Goal: Find contact information: Find contact information

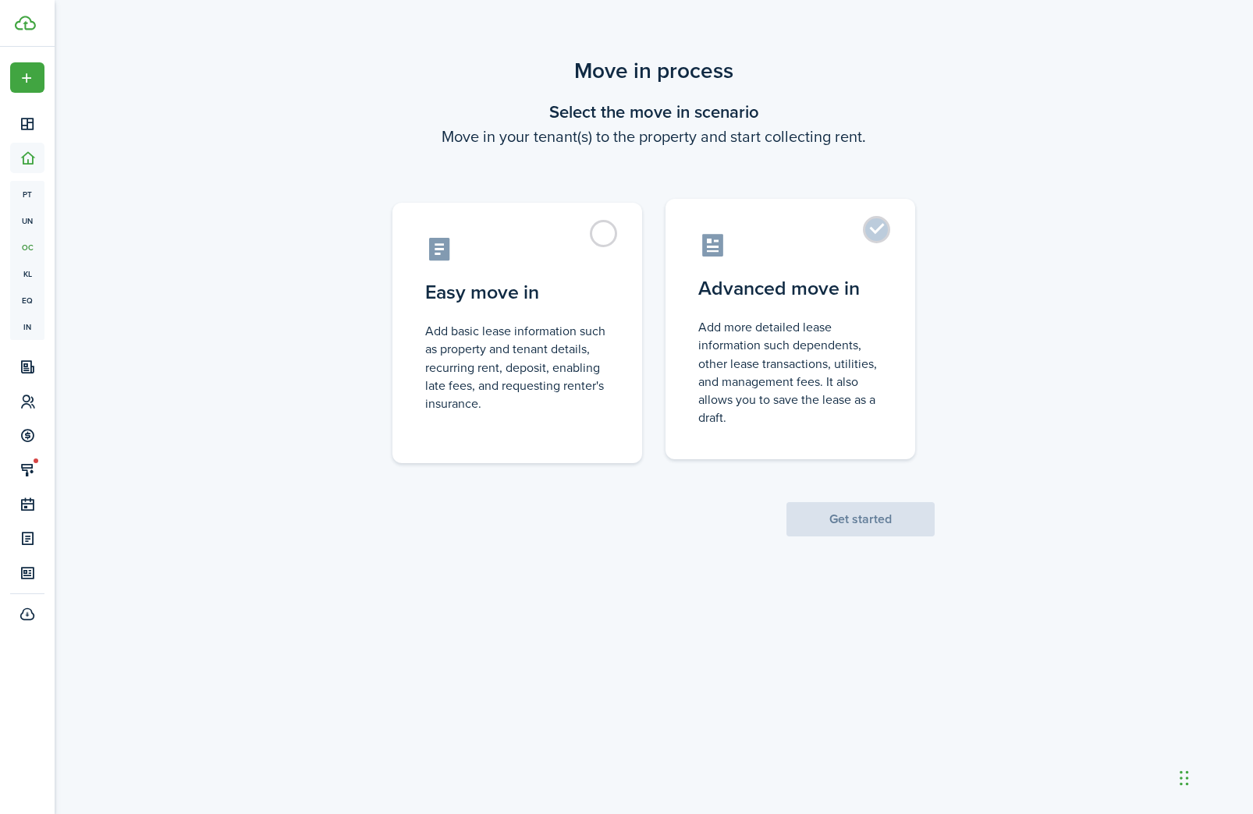
click at [888, 239] on label "Advanced move in Add more detailed lease information such dependents, other lea…" at bounding box center [790, 329] width 250 height 260
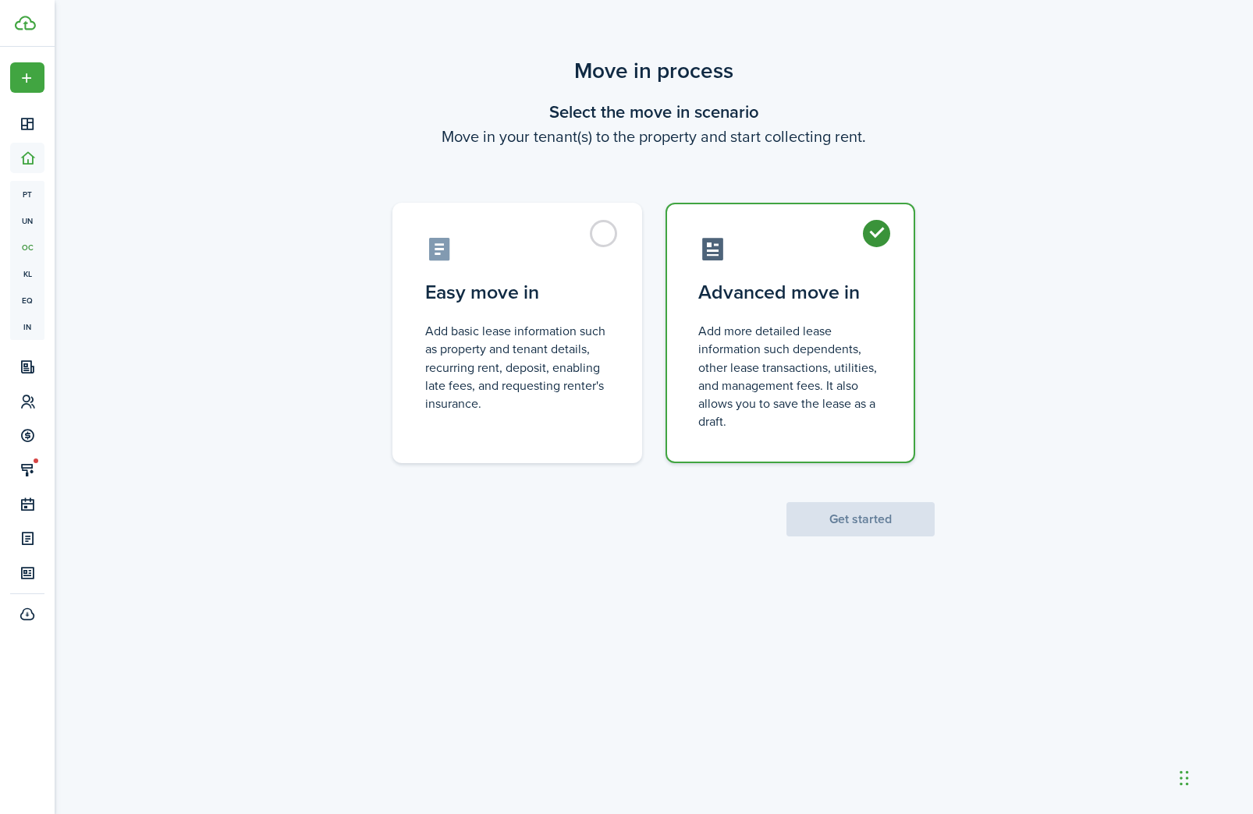
radio input "true"
click at [866, 523] on button "Get started" at bounding box center [860, 519] width 148 height 34
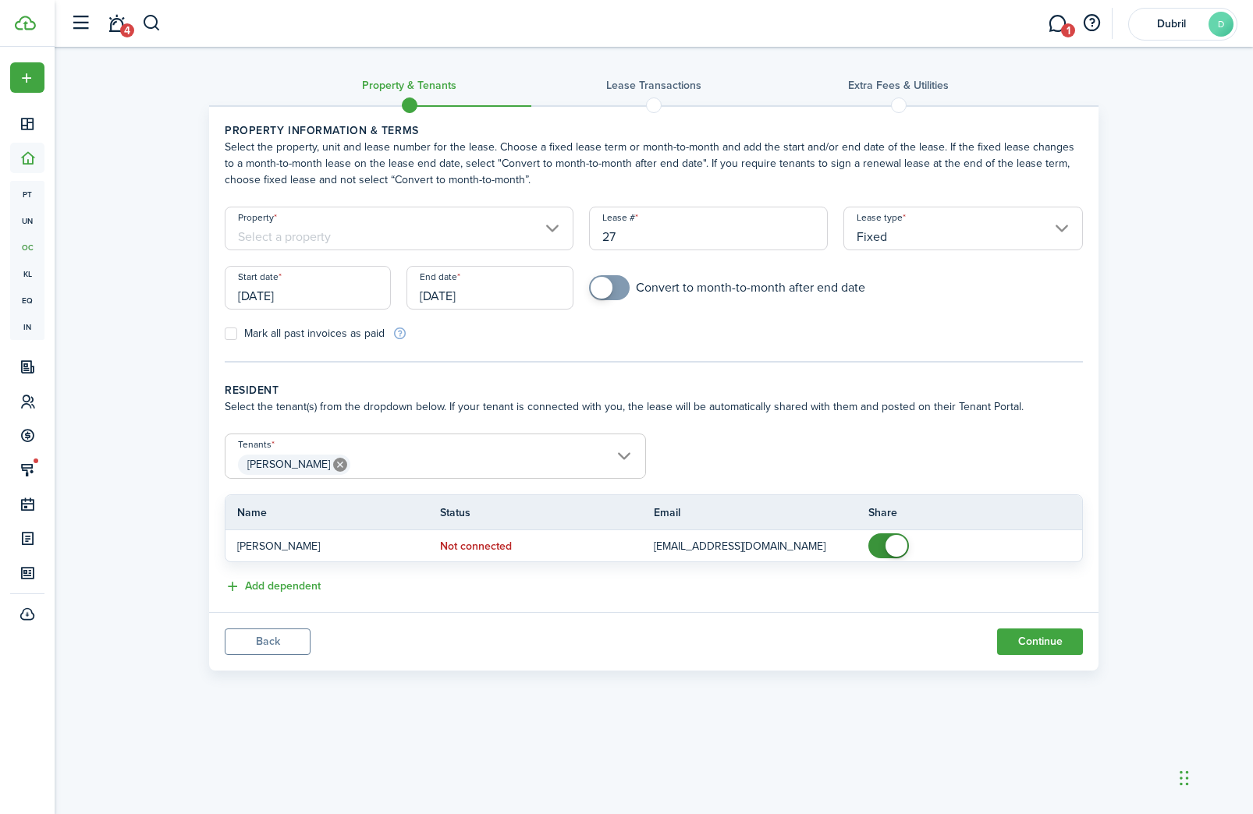
click at [272, 639] on button "Back" at bounding box center [268, 642] width 86 height 27
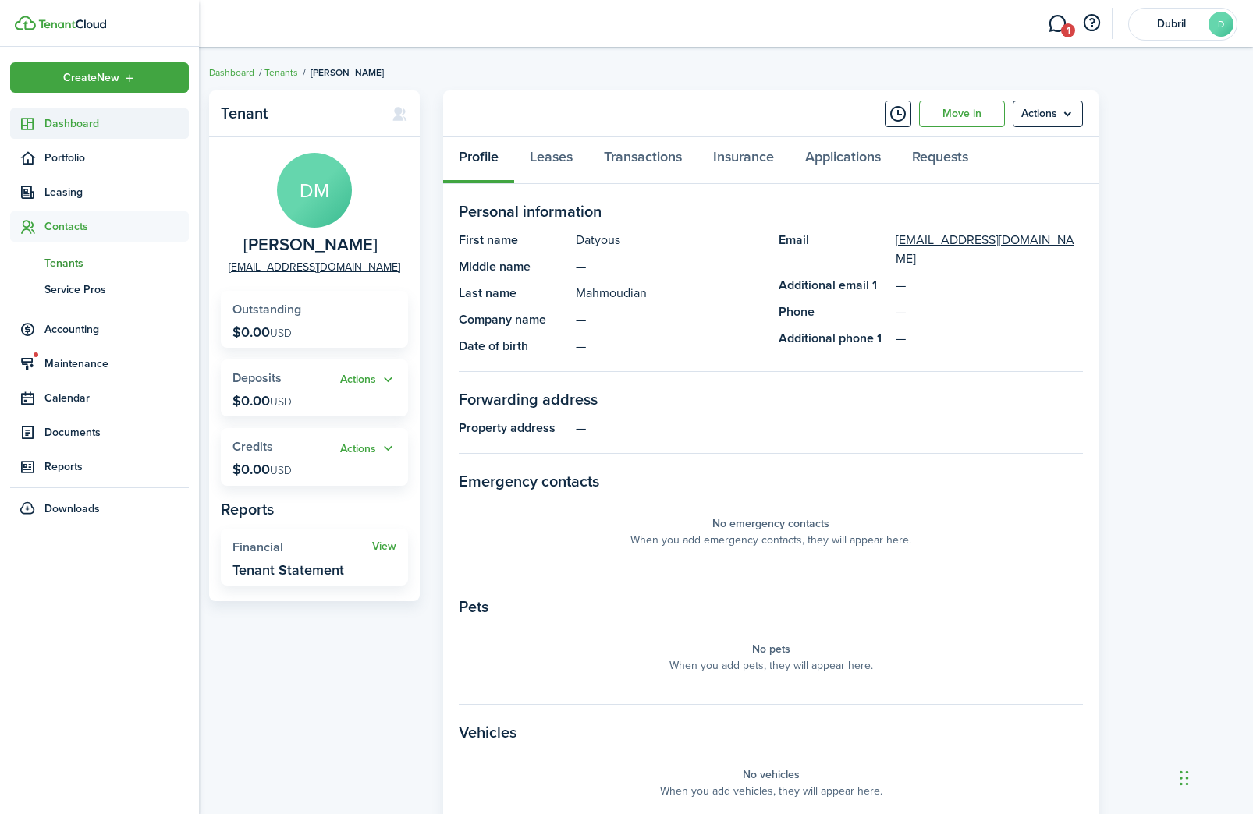
click at [27, 133] on link "Dashboard" at bounding box center [99, 123] width 179 height 30
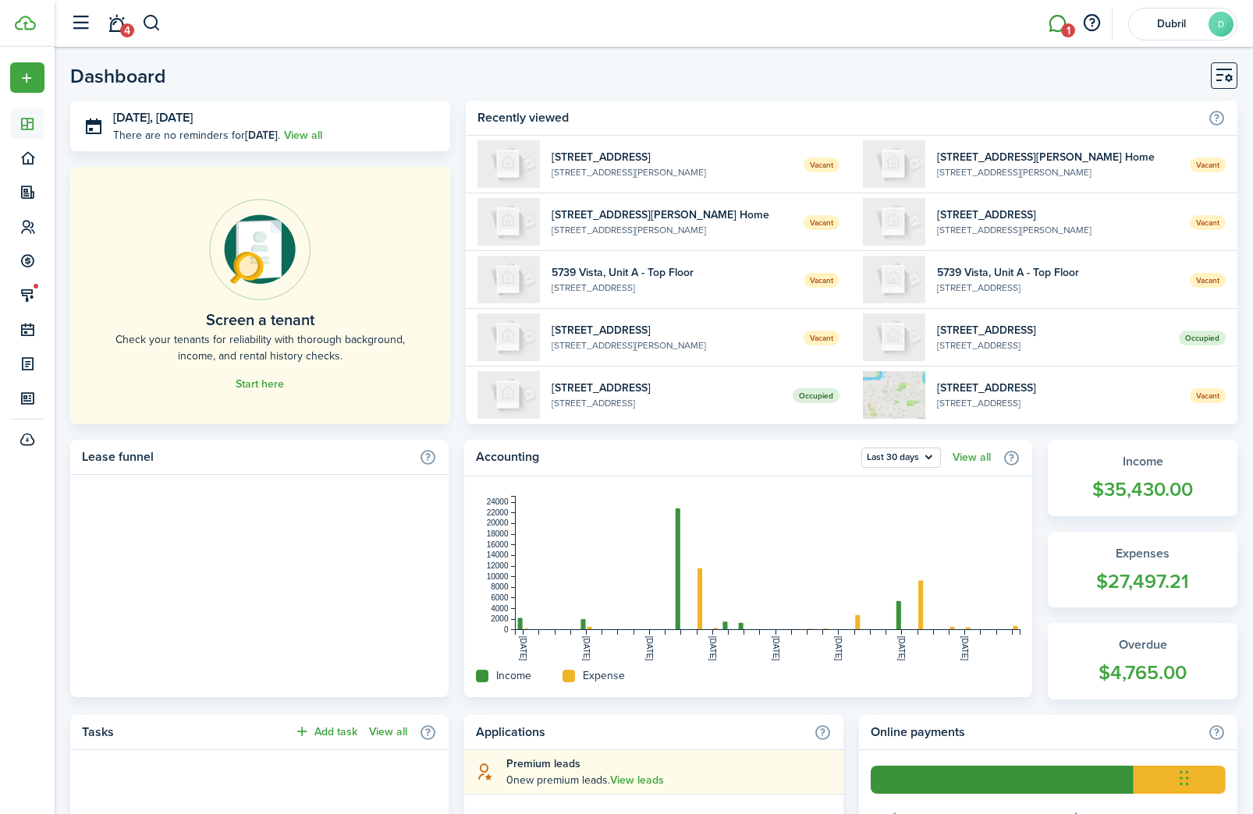
click at [1046, 22] on link "1" at bounding box center [1057, 24] width 30 height 40
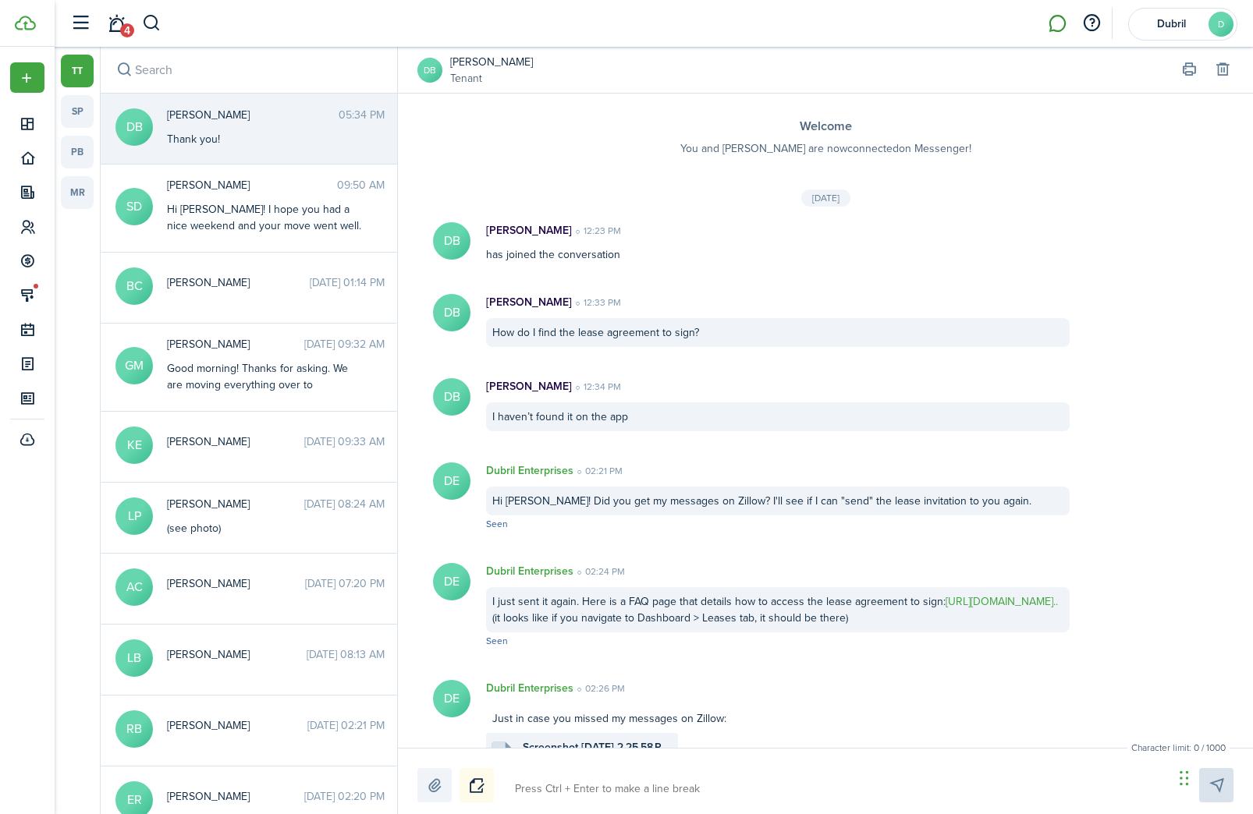
scroll to position [673, 0]
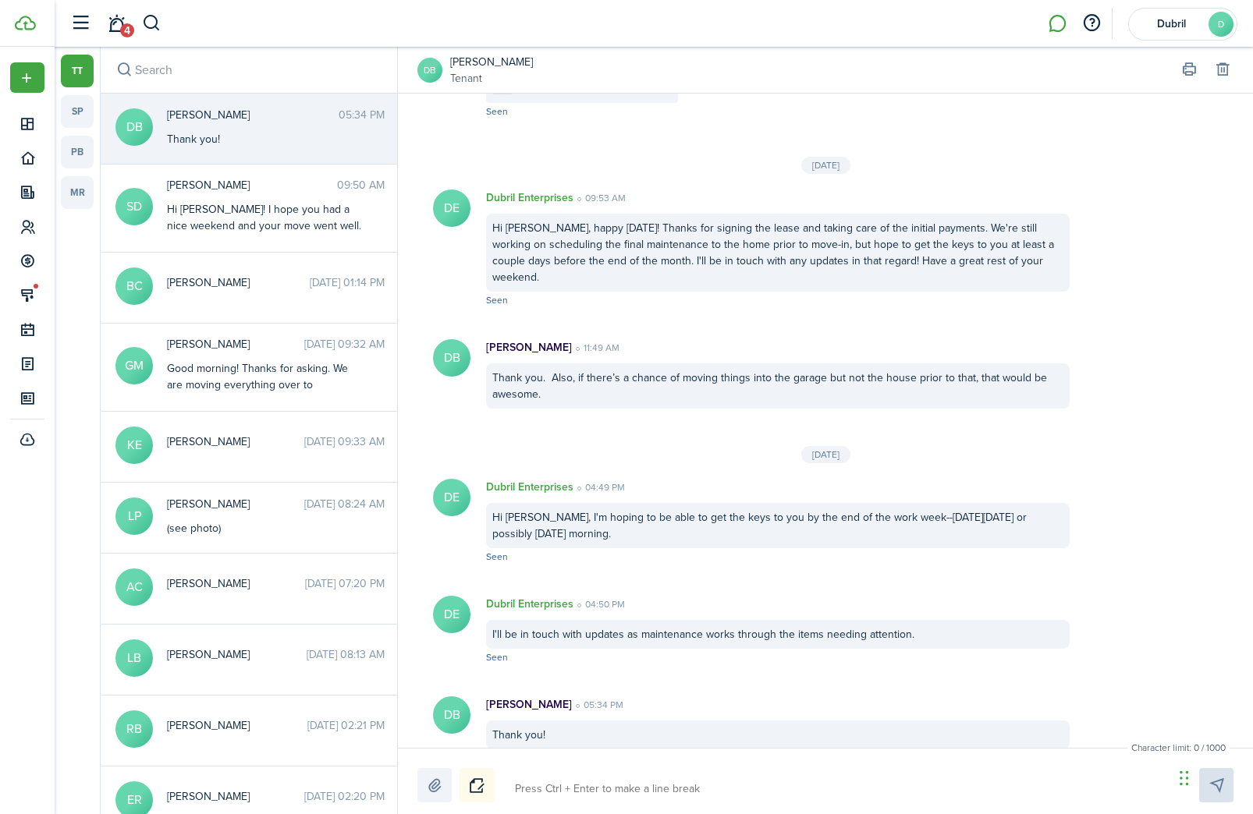
click at [489, 61] on link "[PERSON_NAME]" at bounding box center [491, 62] width 83 height 16
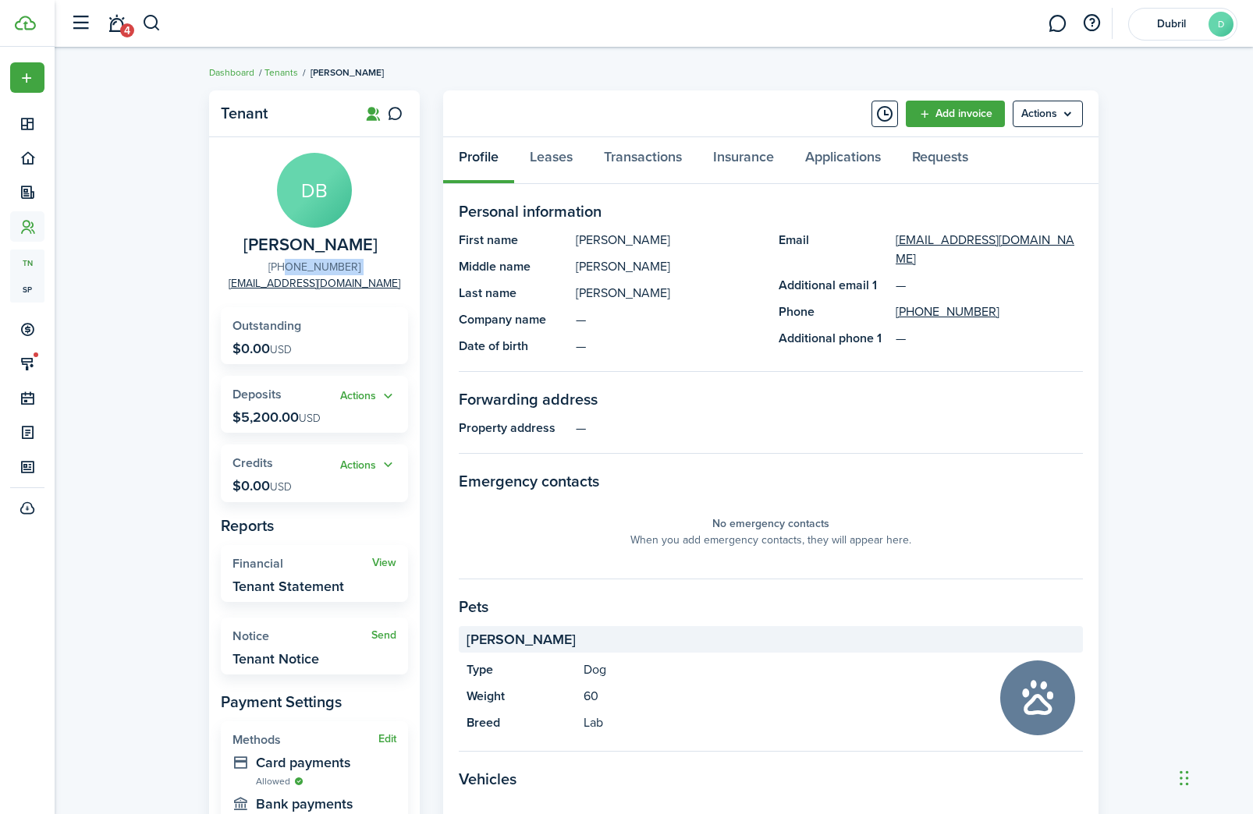
drag, startPoint x: 370, startPoint y: 264, endPoint x: 289, endPoint y: 270, distance: 82.1
click at [289, 270] on panel-main-group "DB [PERSON_NAME] [PHONE_NUMBER] [EMAIL_ADDRESS][DOMAIN_NAME]" at bounding box center [314, 222] width 187 height 139
copy link "[PHONE_NUMBER]"
